Goal: Information Seeking & Learning: Learn about a topic

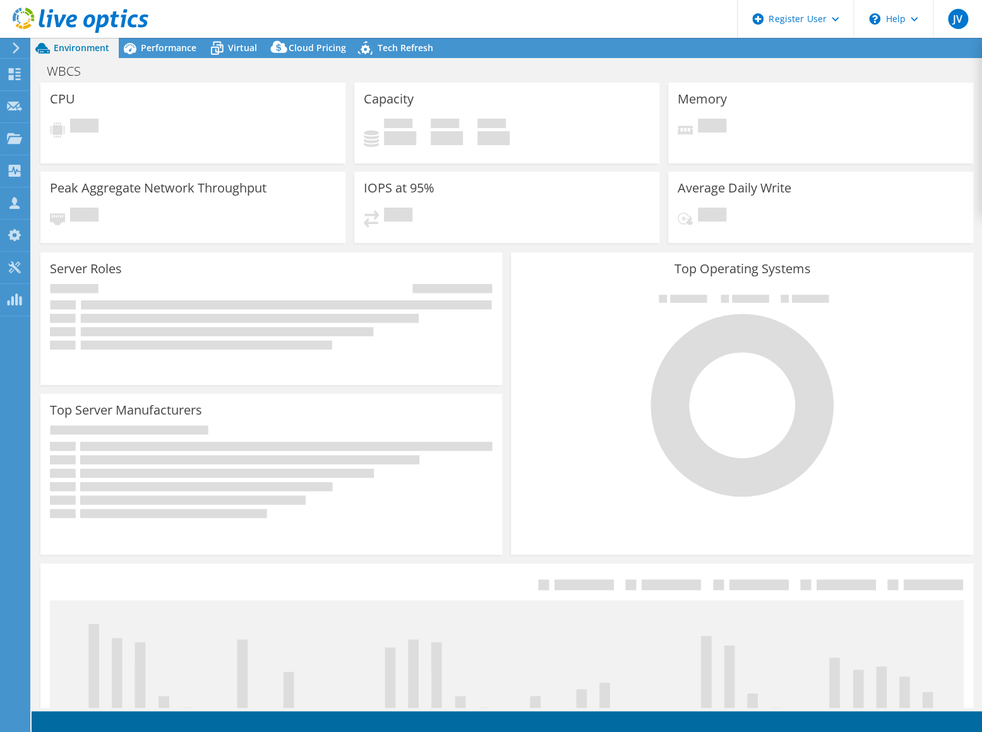
select select "USD"
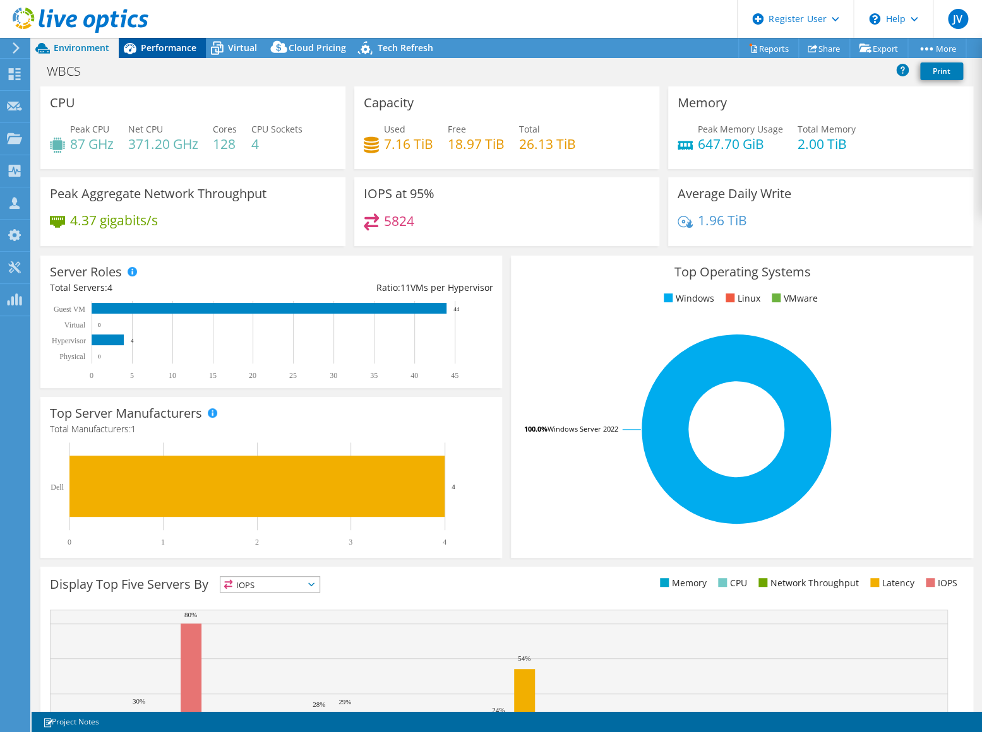
click at [170, 45] on span "Performance" at bounding box center [169, 48] width 56 height 12
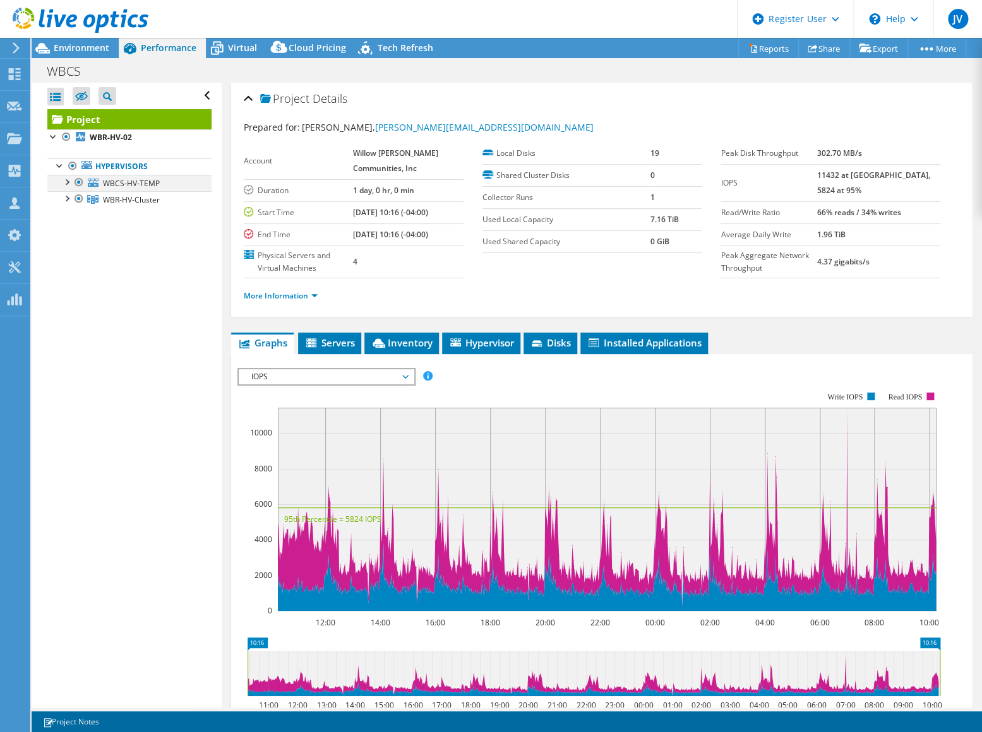
click at [66, 185] on div at bounding box center [66, 181] width 13 height 13
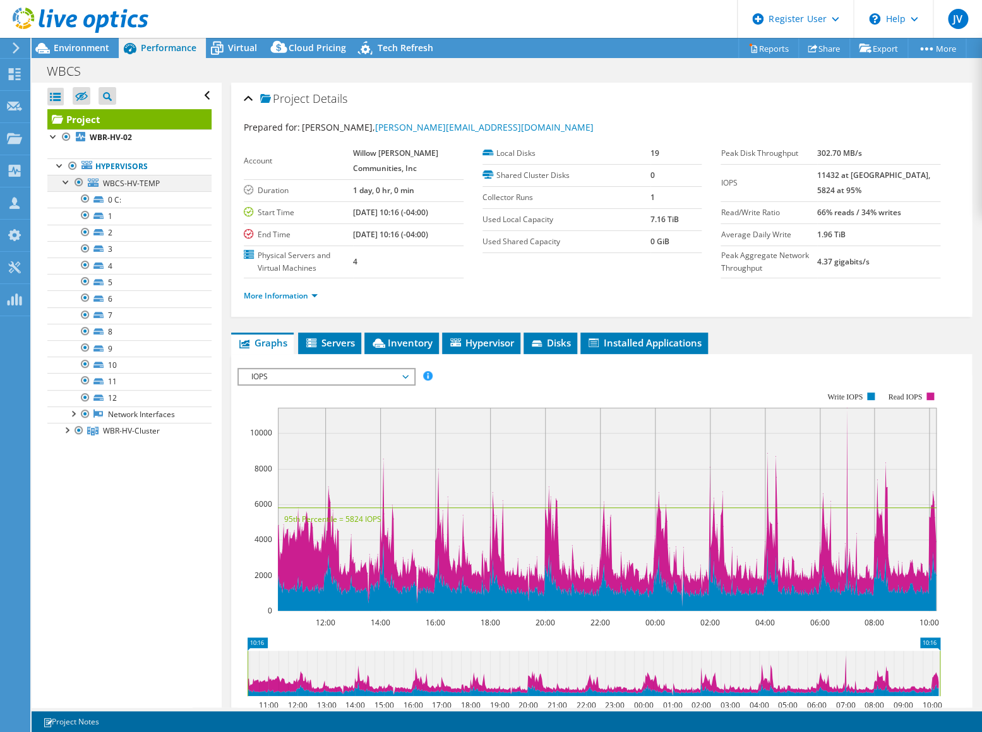
click at [66, 185] on div at bounding box center [66, 181] width 13 height 13
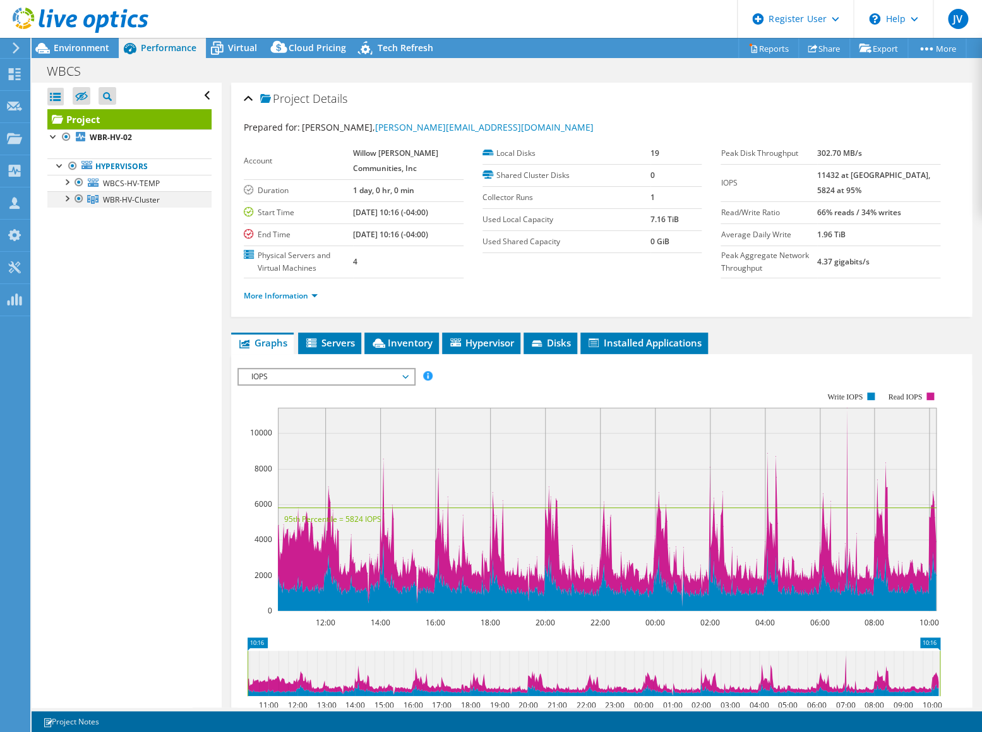
click at [64, 202] on div at bounding box center [66, 197] width 13 height 13
click at [64, 199] on div at bounding box center [66, 197] width 13 height 13
click at [80, 44] on span "Environment" at bounding box center [82, 48] width 56 height 12
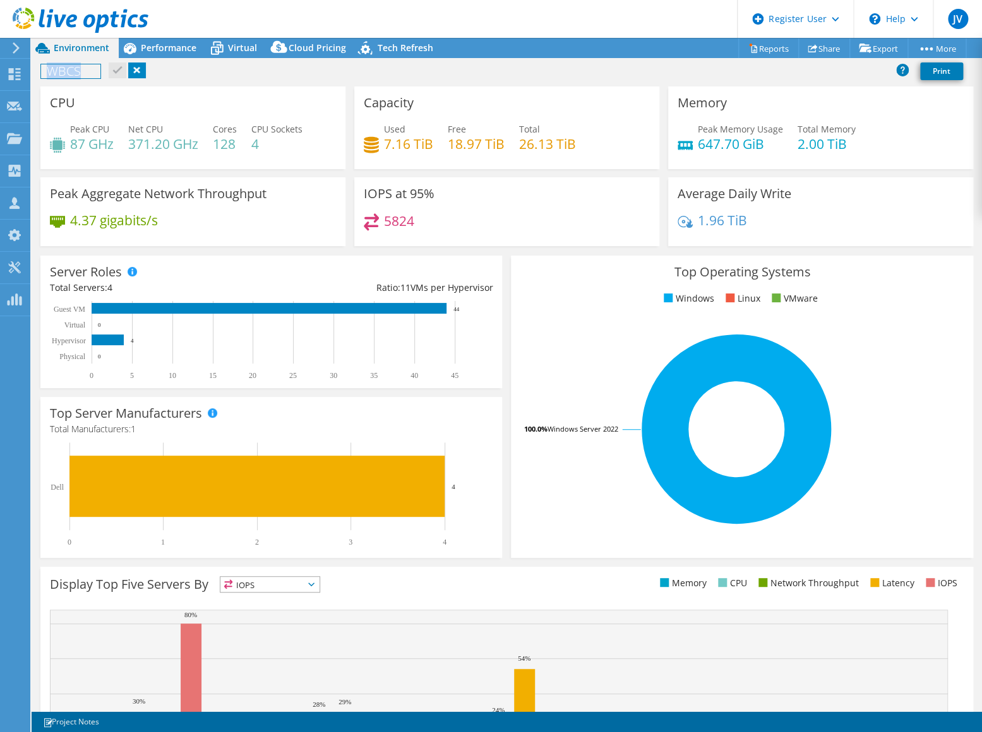
drag, startPoint x: 83, startPoint y: 71, endPoint x: 44, endPoint y: 73, distance: 39.2
click at [44, 73] on h1 "WBCS" at bounding box center [70, 71] width 59 height 14
copy h1 "WBCS"
